Goal: Subscribe to service/newsletter

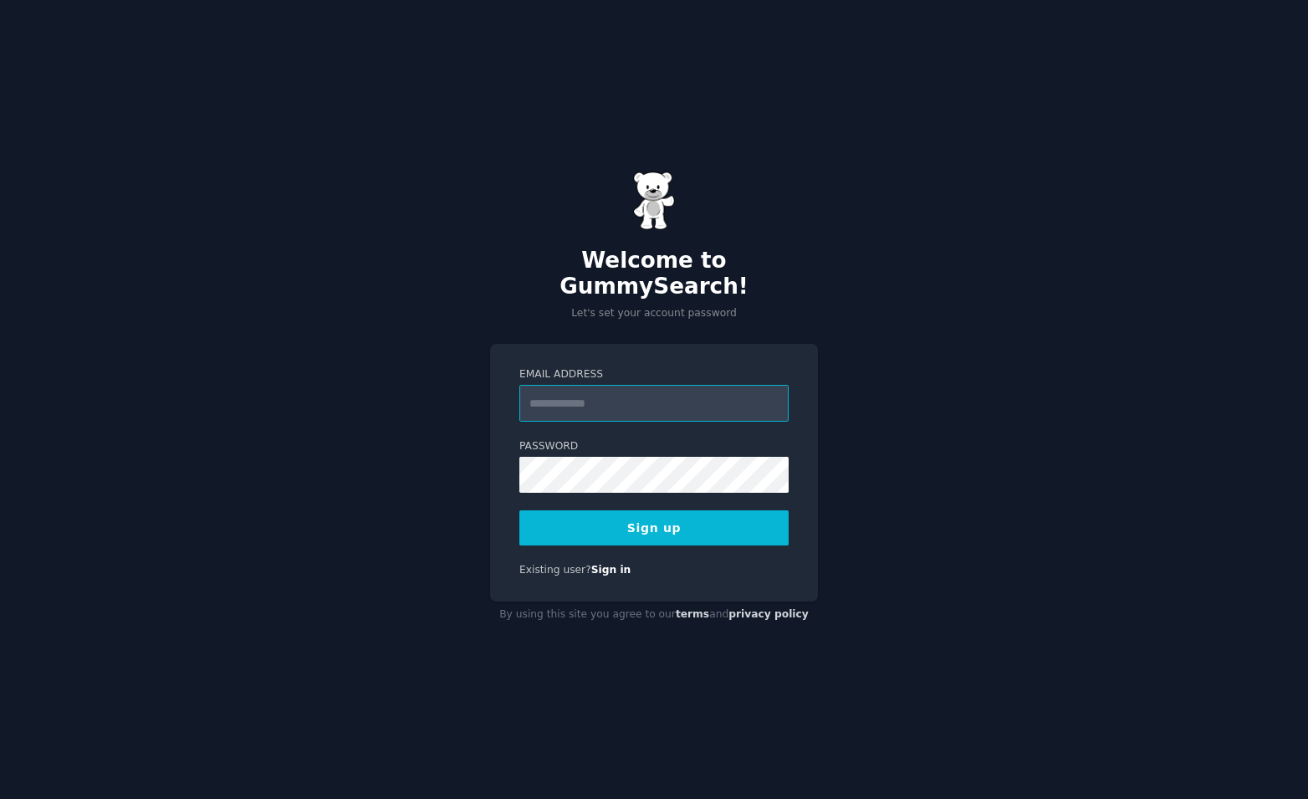
paste input "**********"
click at [534, 390] on input "**********" at bounding box center [653, 403] width 269 height 37
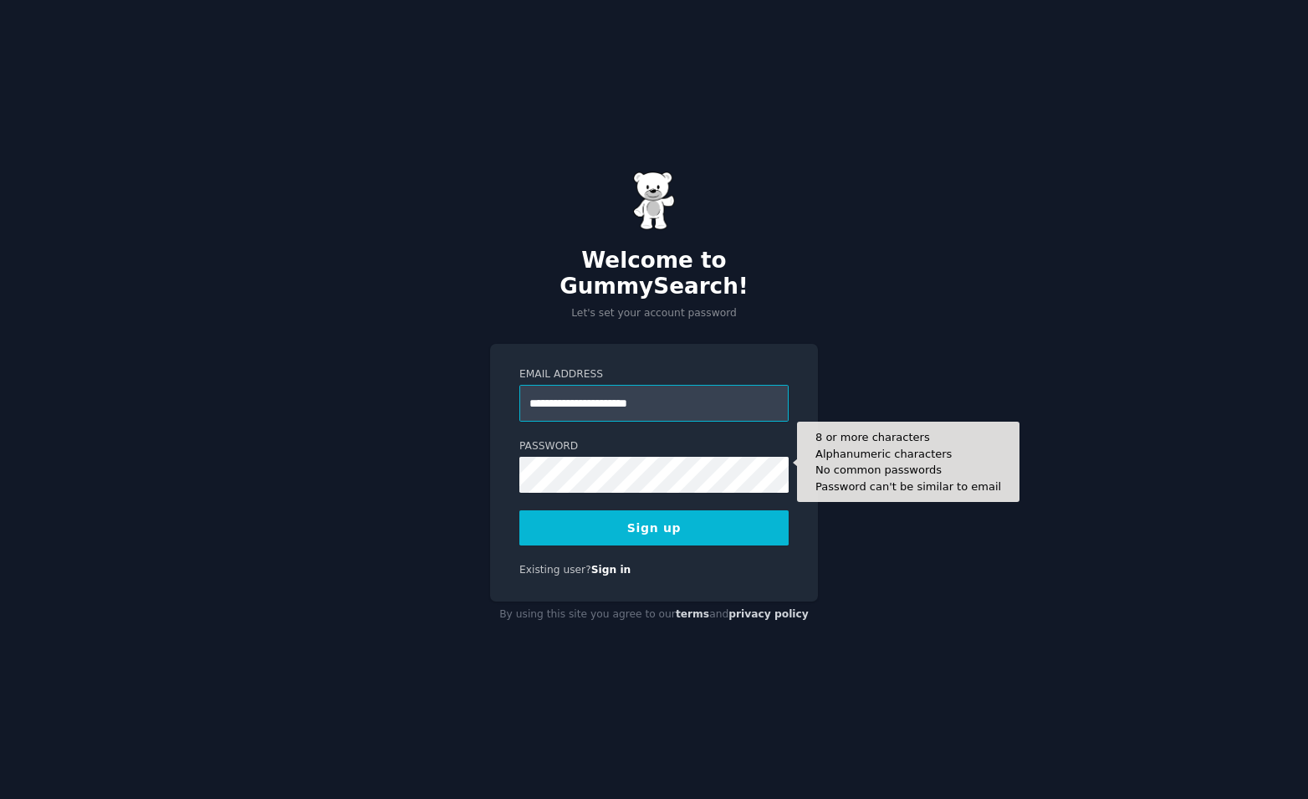
type input "**********"
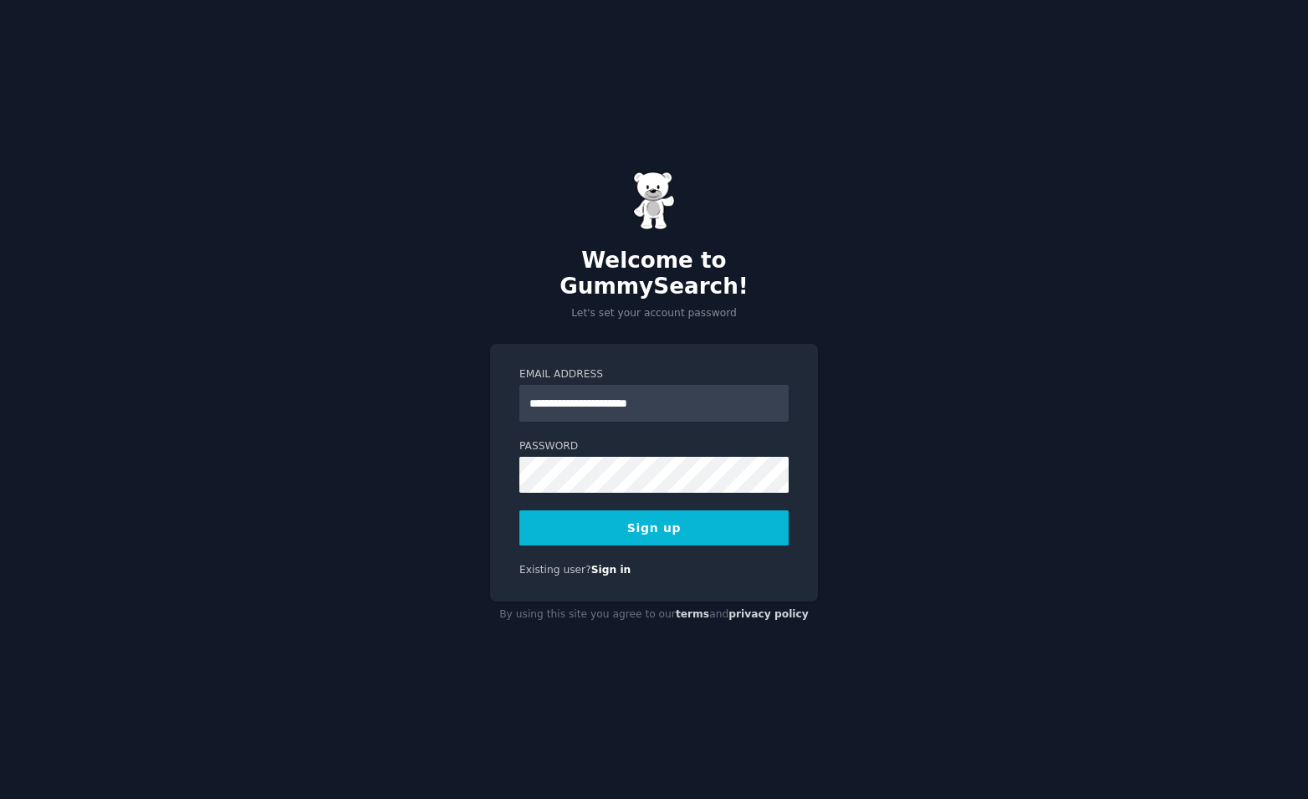
click at [741, 519] on button "Sign up" at bounding box center [653, 527] width 269 height 35
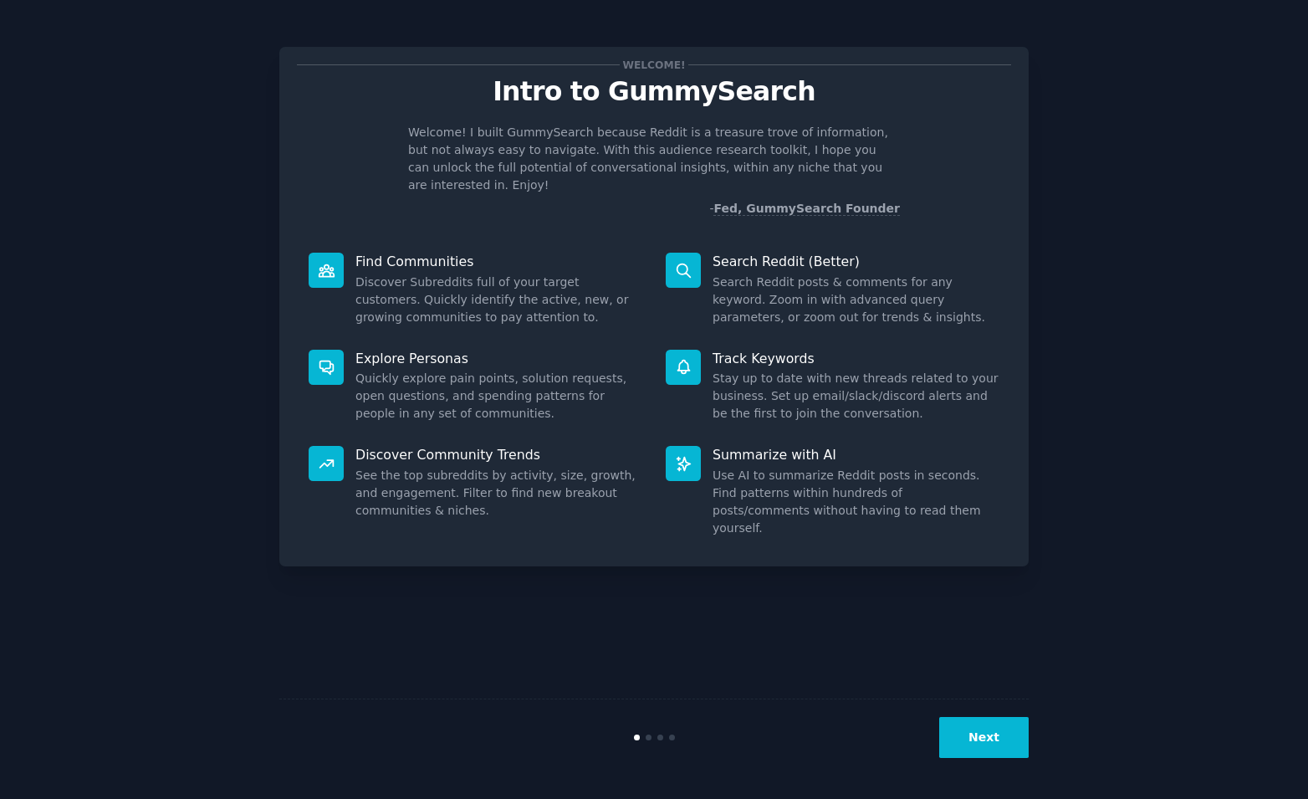
click at [985, 737] on button "Next" at bounding box center [983, 737] width 89 height 41
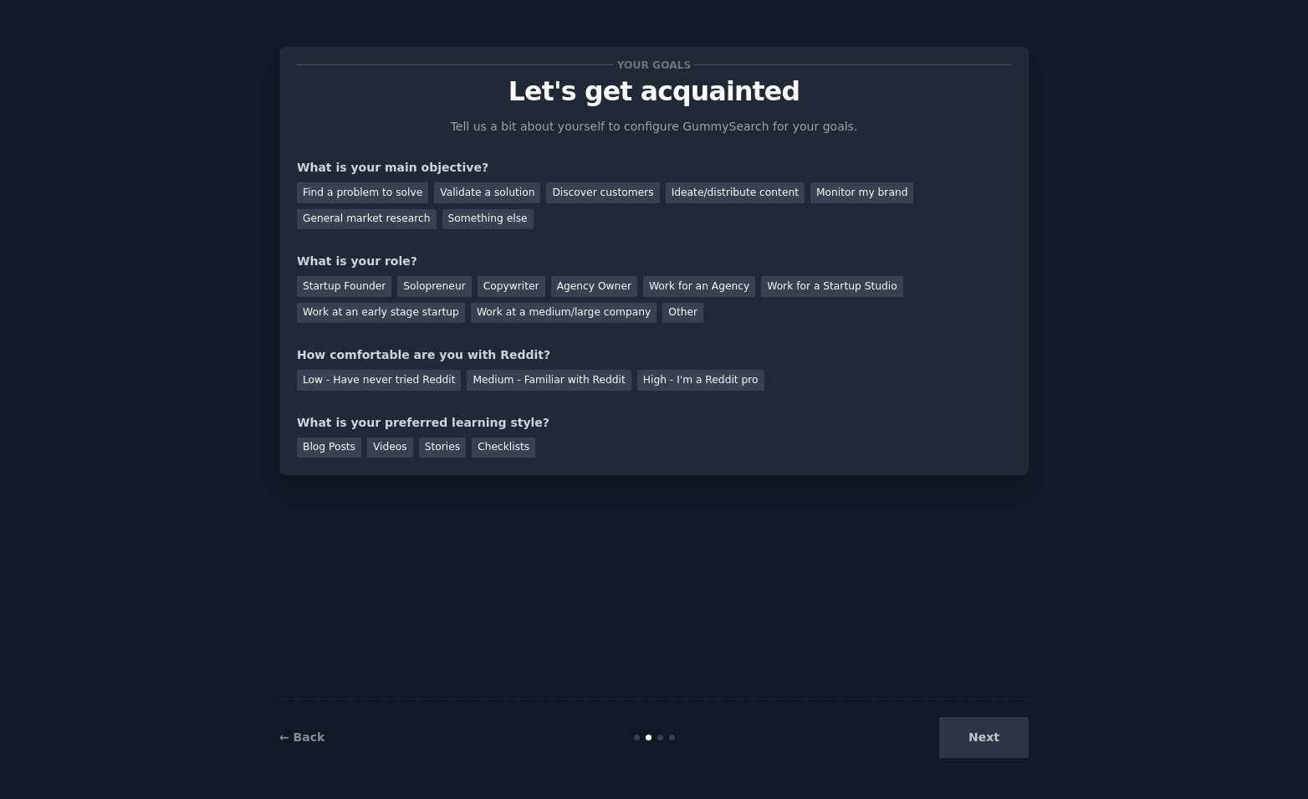
click at [405, 196] on div "Find a problem to solve" at bounding box center [362, 192] width 131 height 21
click at [436, 209] on div "General market research" at bounding box center [367, 219] width 140 height 21
click at [355, 188] on div "Find a problem to solve" at bounding box center [362, 192] width 131 height 21
click at [440, 282] on div "Solopreneur" at bounding box center [434, 286] width 74 height 21
click at [492, 386] on div "Medium - Familiar with Reddit" at bounding box center [549, 380] width 164 height 21
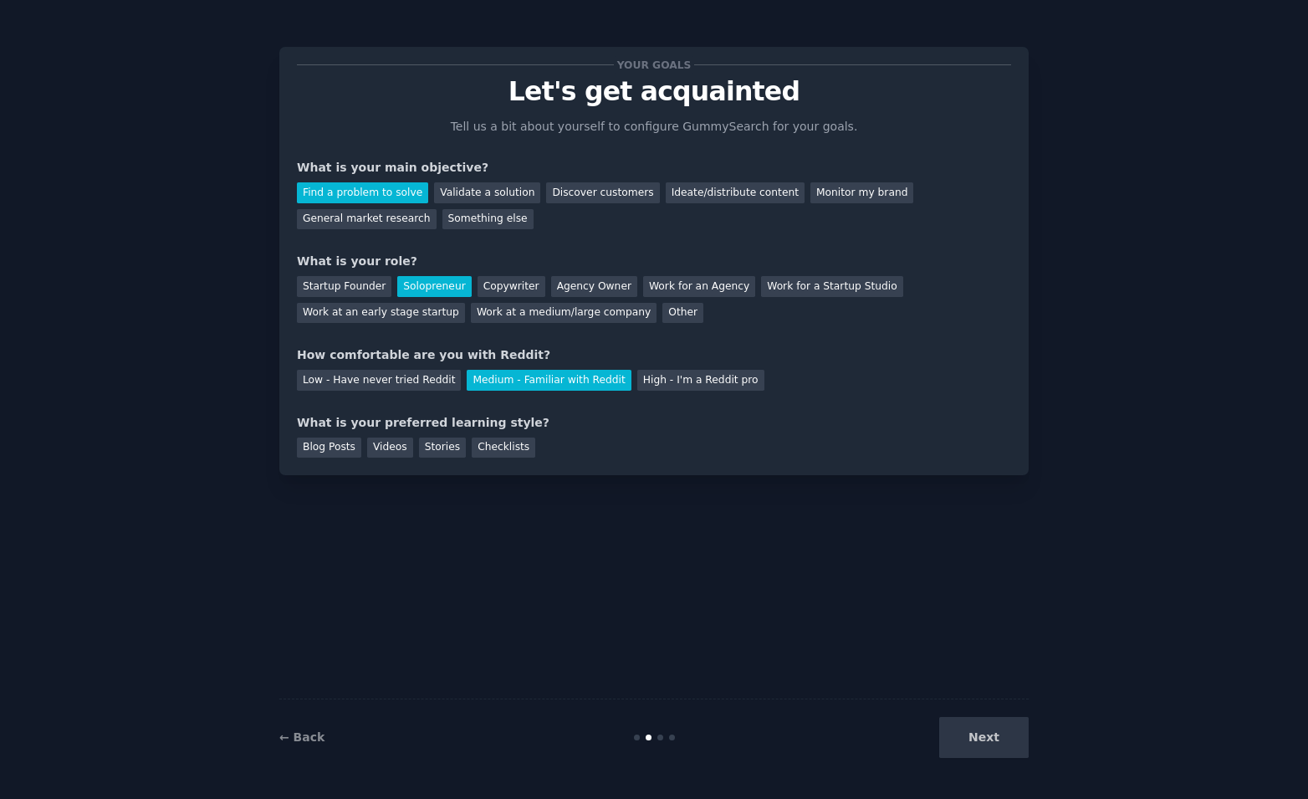
click at [472, 453] on div "Checklists" at bounding box center [504, 447] width 64 height 21
click at [371, 441] on div "Videos" at bounding box center [390, 447] width 46 height 21
click at [993, 756] on button "Next" at bounding box center [983, 737] width 89 height 41
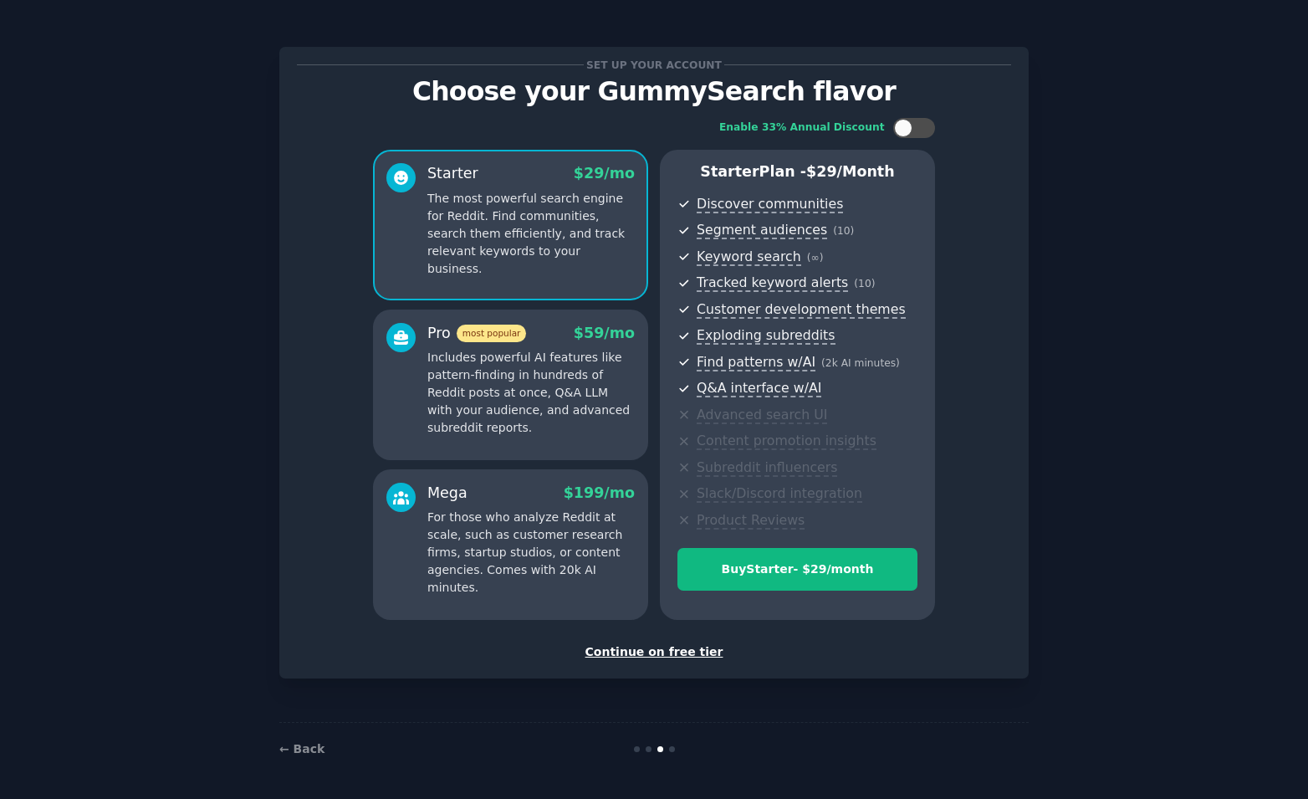
click at [694, 655] on div "Continue on free tier" at bounding box center [654, 652] width 714 height 18
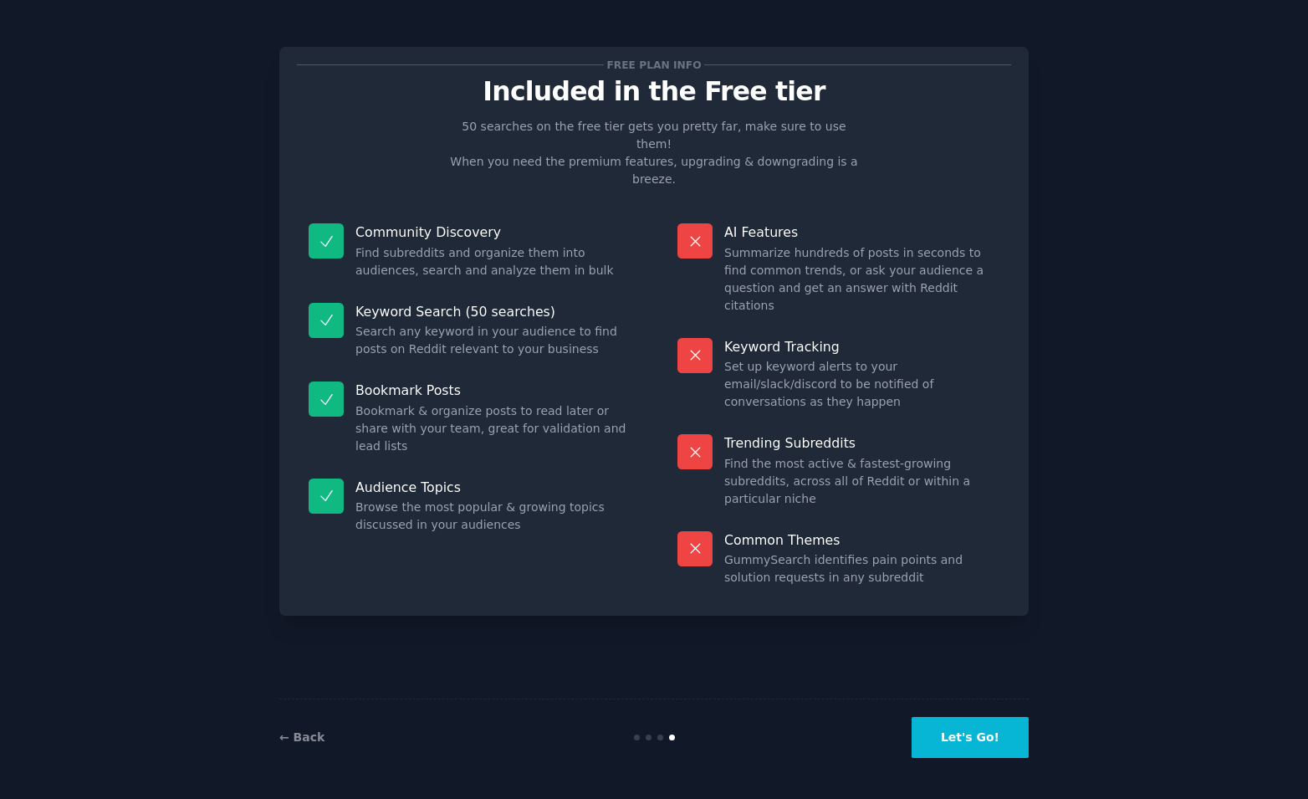
click at [979, 742] on button "Let's Go!" at bounding box center [969, 737] width 117 height 41
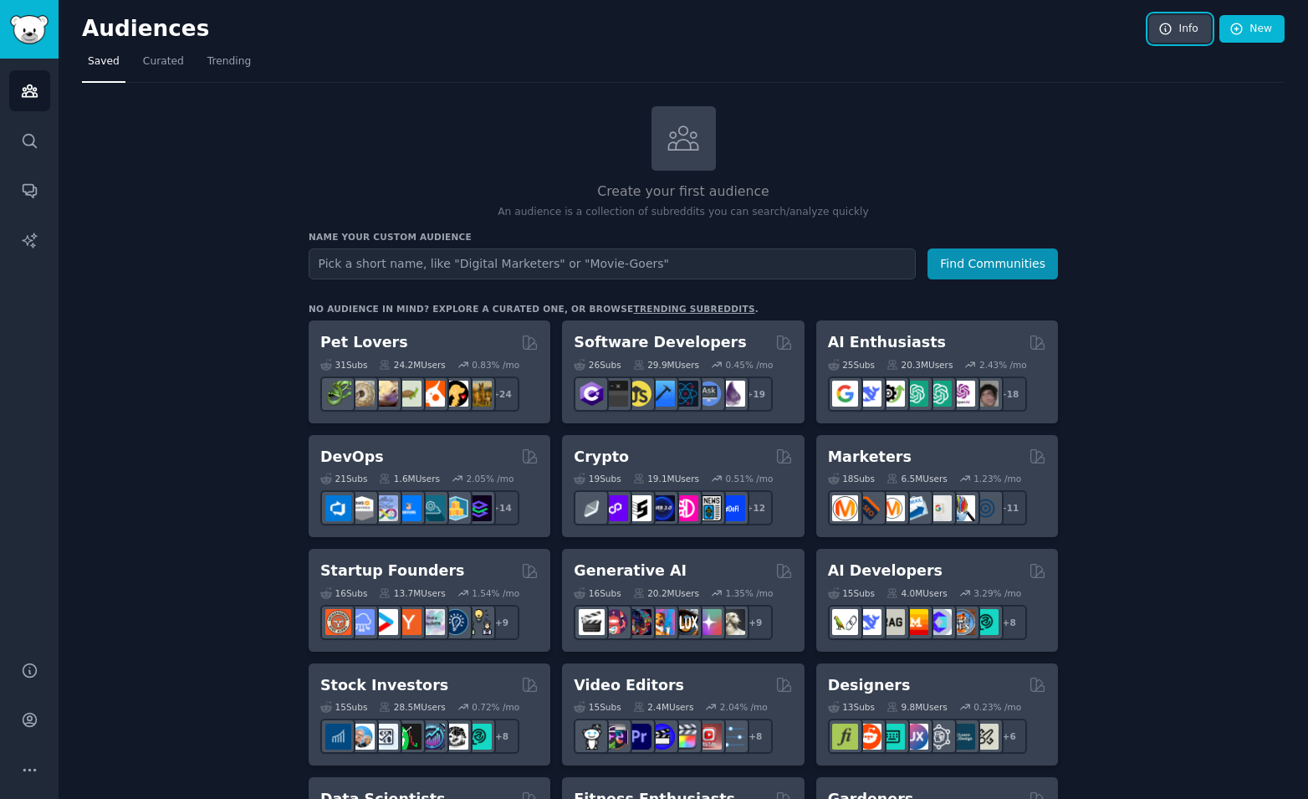
click at [1163, 28] on icon at bounding box center [1165, 29] width 15 height 15
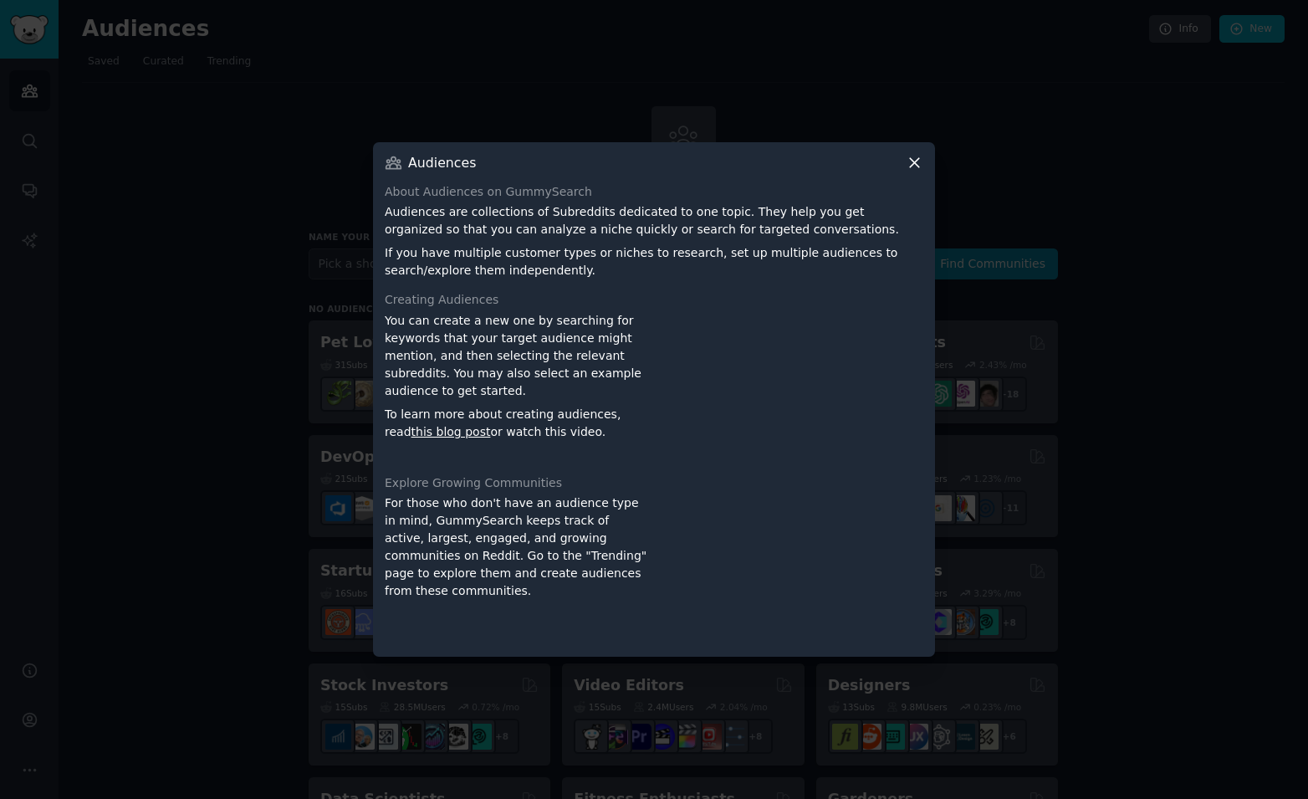
click at [907, 165] on icon at bounding box center [915, 163] width 18 height 18
